Goal: Information Seeking & Learning: Learn about a topic

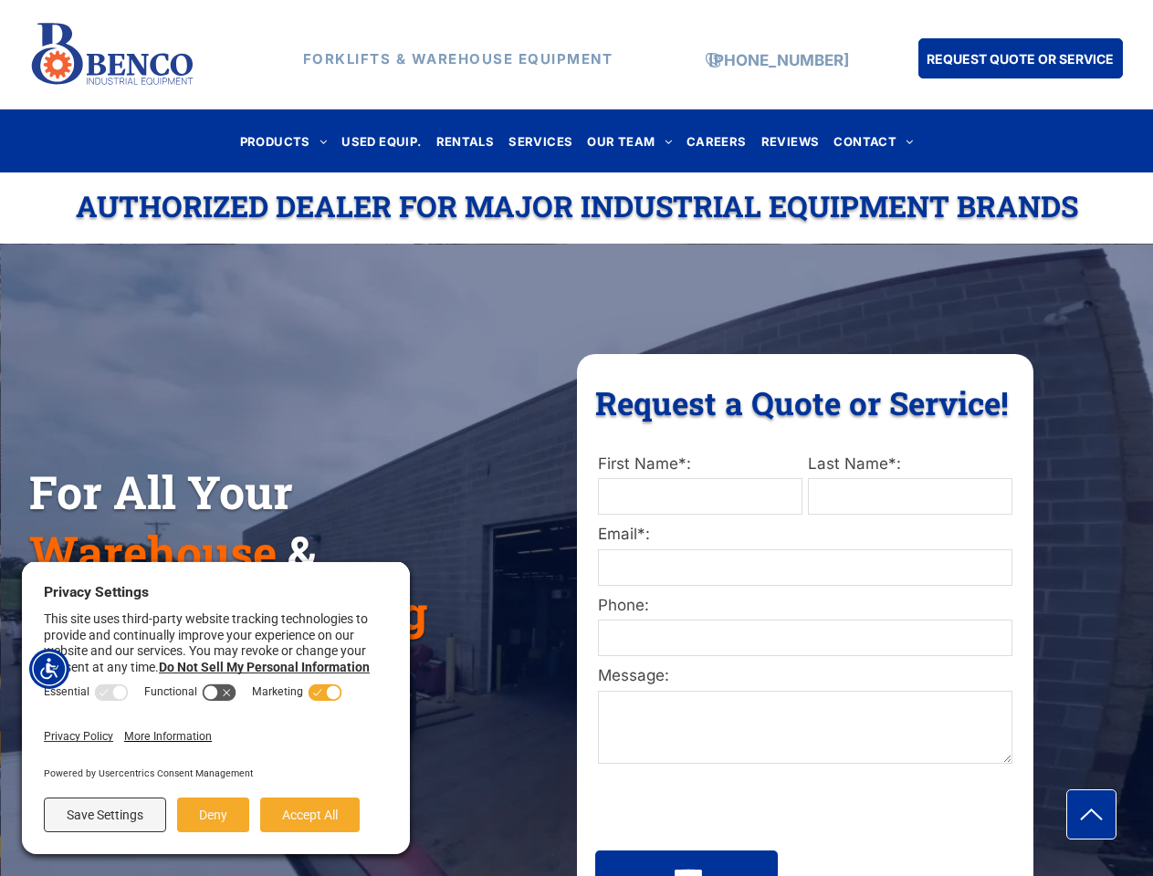
click at [577, 438] on div "Request a Quote or Service! Request a Quote or Service! First Name*: Last Name*…" at bounding box center [805, 634] width 456 height 561
click at [49, 669] on img "Accessibility Menu" at bounding box center [49, 669] width 40 height 40
